Goal: Task Accomplishment & Management: Complete application form

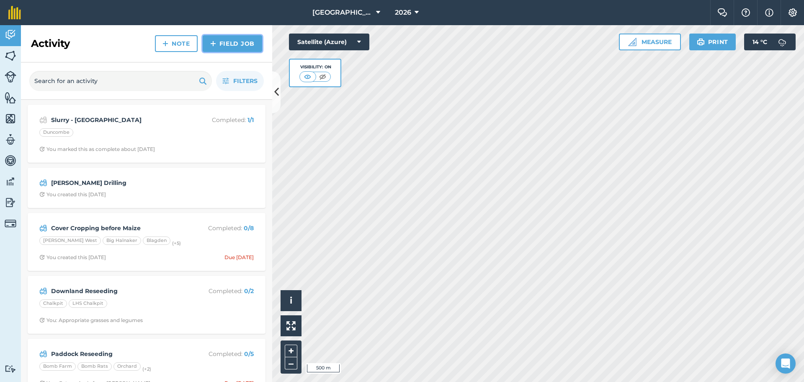
click at [229, 43] on link "Field Job" at bounding box center [232, 43] width 59 height 17
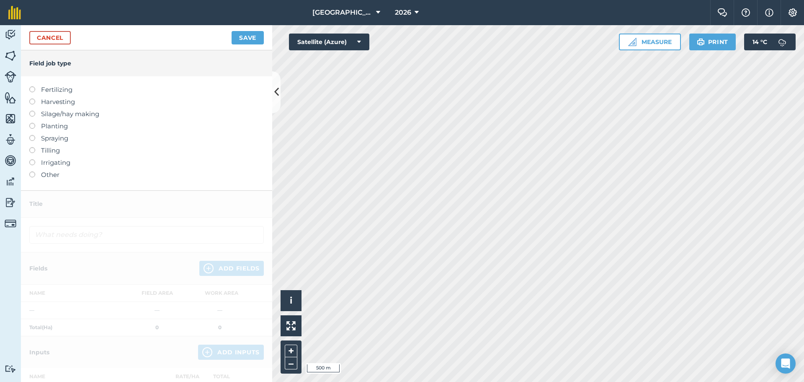
click at [39, 89] on label "Fertilizing" at bounding box center [146, 90] width 235 height 10
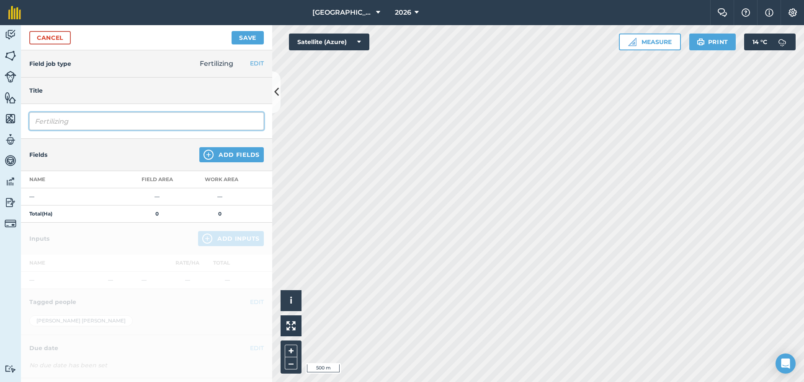
click at [162, 122] on input "Fertilizing" at bounding box center [146, 121] width 235 height 18
drag, startPoint x: 162, startPoint y: 122, endPoint x: 33, endPoint y: 127, distance: 129.5
click at [33, 127] on input "Fertilizing" at bounding box center [146, 121] width 235 height 18
type input "W"
type input "Dirty Water"
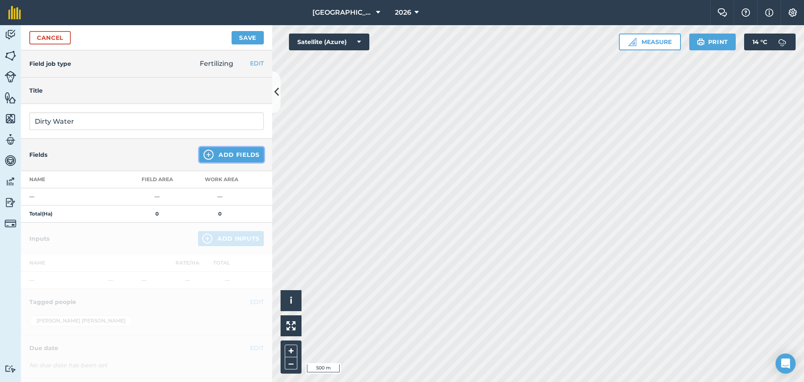
click at [238, 160] on button "Add Fields" at bounding box center [231, 154] width 65 height 15
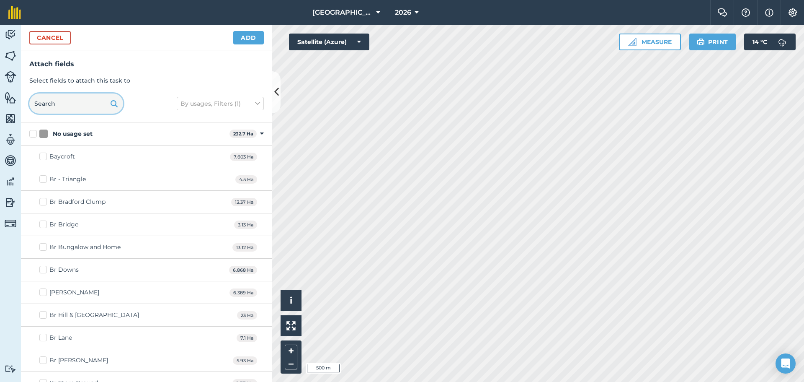
click at [88, 100] on input "text" at bounding box center [76, 103] width 94 height 20
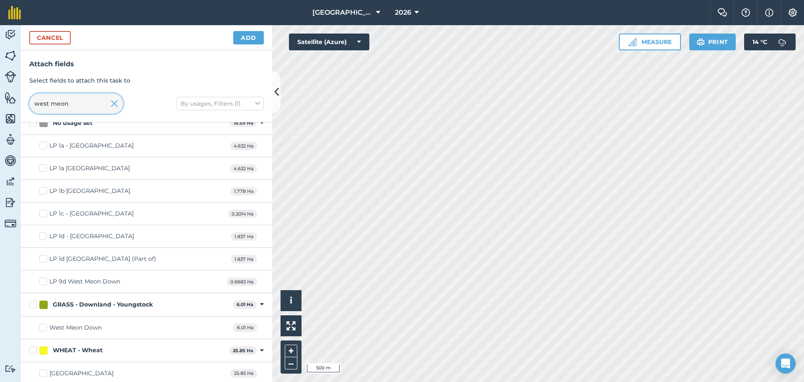
scroll to position [14, 0]
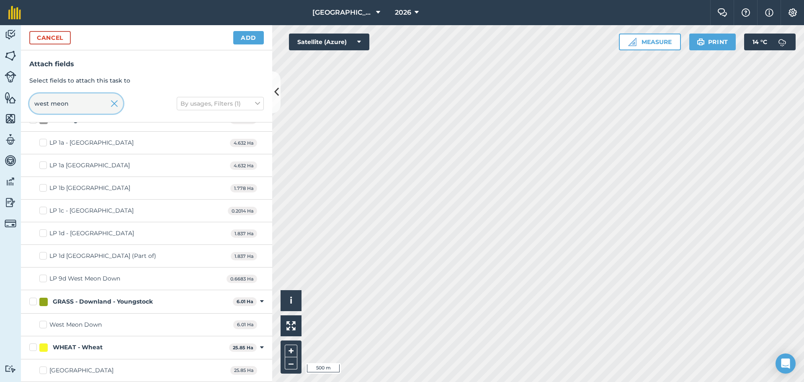
type input "west meon"
click at [87, 368] on div "[GEOGRAPHIC_DATA]" at bounding box center [81, 370] width 64 height 9
click at [45, 368] on input "[GEOGRAPHIC_DATA]" at bounding box center [41, 368] width 5 height 5
checkbox input "true"
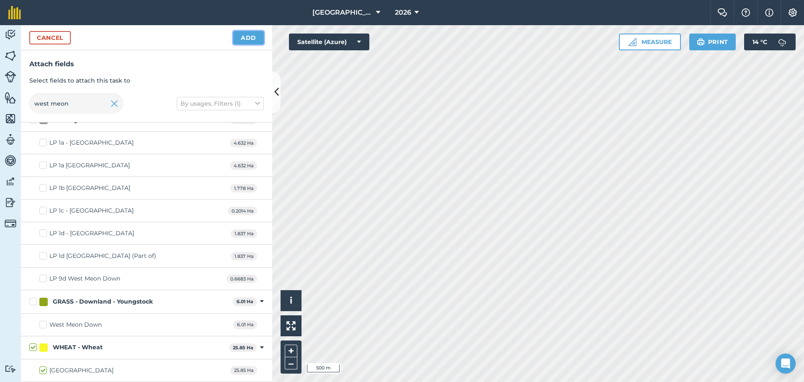
click at [256, 38] on button "Add" at bounding box center [248, 37] width 31 height 13
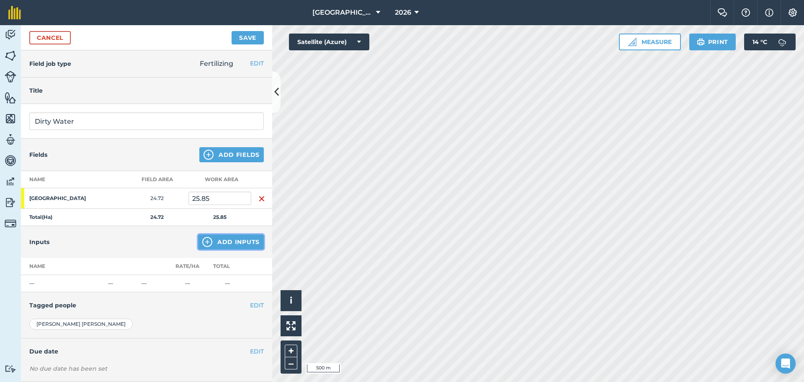
click at [230, 242] on button "Add Inputs" at bounding box center [231, 241] width 66 height 15
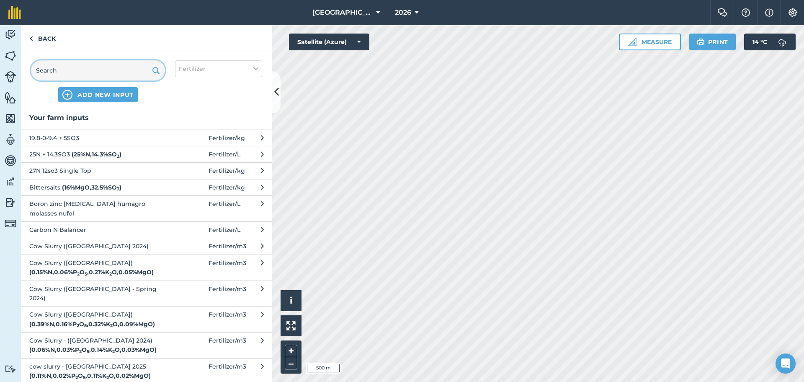
click at [95, 71] on input "text" at bounding box center [98, 70] width 134 height 20
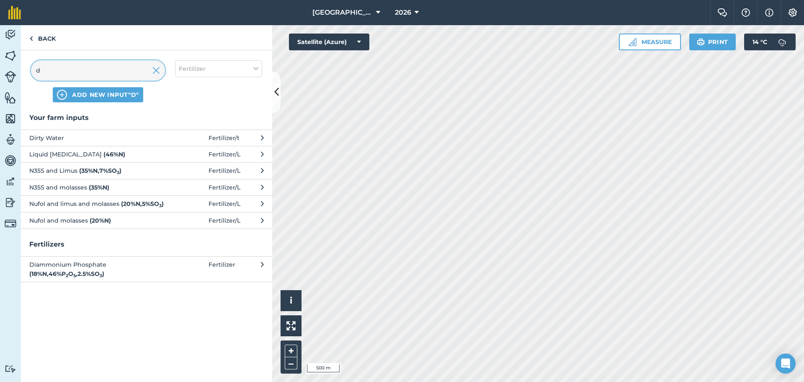
type input "d"
click at [136, 139] on span "Dirty Water" at bounding box center [97, 137] width 137 height 9
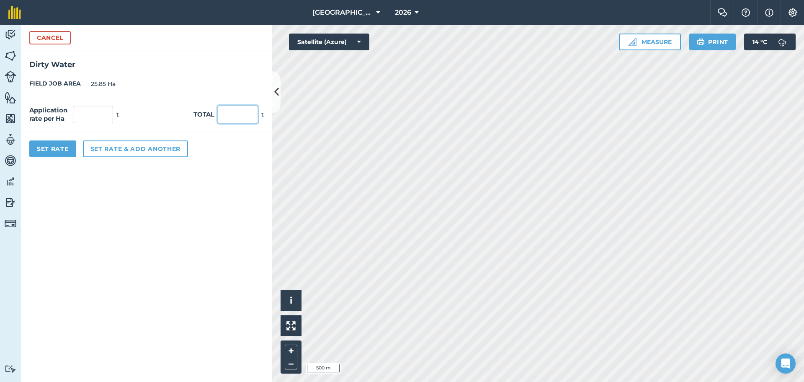
click at [240, 111] on input "text" at bounding box center [238, 115] width 40 height 18
type input "830"
type input "32.108"
click at [57, 146] on button "Set Rate" at bounding box center [52, 148] width 47 height 17
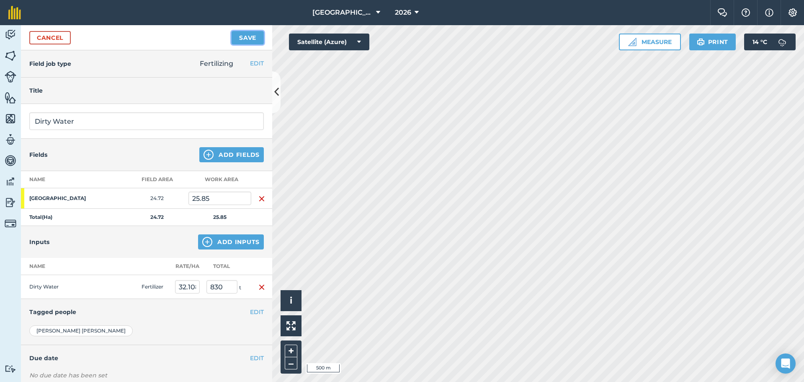
click at [247, 39] on button "Save" at bounding box center [248, 37] width 32 height 13
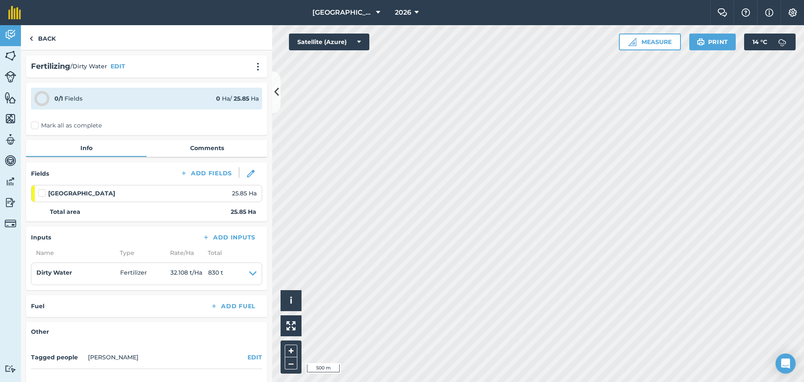
click at [41, 189] on label at bounding box center [43, 189] width 10 height 0
click at [41, 194] on input "checkbox" at bounding box center [40, 191] width 5 height 5
checkbox input "false"
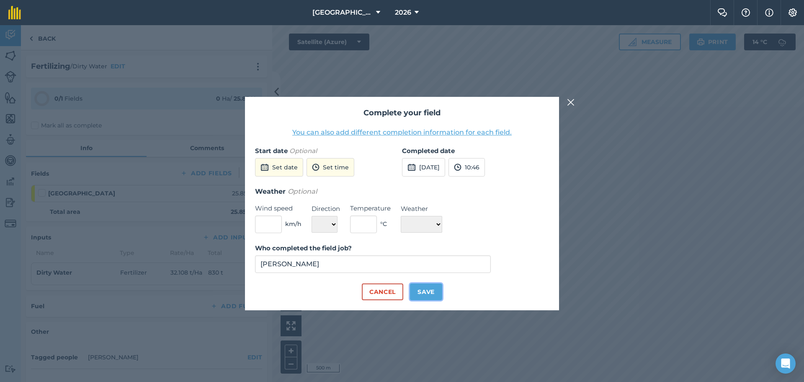
click at [436, 292] on button "Save" at bounding box center [426, 291] width 32 height 17
checkbox input "true"
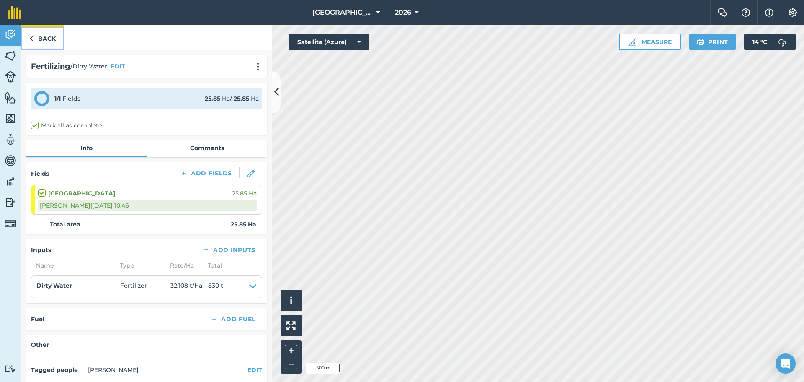
click at [29, 39] on img at bounding box center [31, 39] width 4 height 10
